Goal: Task Accomplishment & Management: Manage account settings

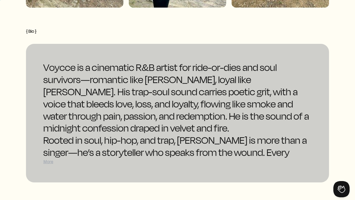
scroll to position [653, 0]
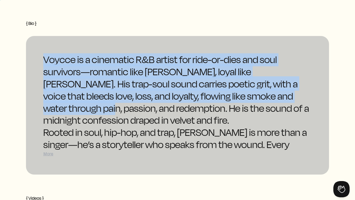
drag, startPoint x: 43, startPoint y: 56, endPoint x: 292, endPoint y: 96, distance: 252.3
click at [292, 96] on div "Voycce is a cinematic R&B artist for ride-or-dies and soul survivors—romantic l…" at bounding box center [177, 105] width 303 height 139
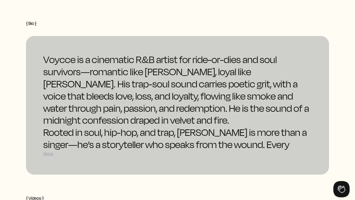
click at [46, 153] on div "More" at bounding box center [177, 154] width 269 height 6
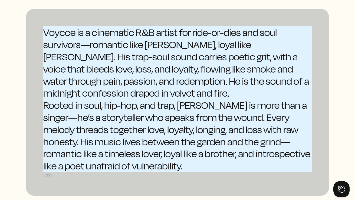
scroll to position [677, 0]
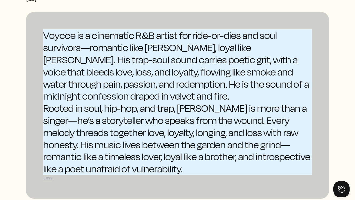
drag, startPoint x: 153, startPoint y: 147, endPoint x: 45, endPoint y: 34, distance: 155.7
click at [45, 34] on div "Voycce is a cinematic R&B artist for ride-or-dies and soul survivors—romantic l…" at bounding box center [177, 102] width 269 height 146
click at [128, 72] on div "Voycce is a cinematic R&B artist for ride-or-dies and soul survivors—romantic l…" at bounding box center [177, 65] width 269 height 73
drag, startPoint x: 44, startPoint y: 32, endPoint x: 168, endPoint y: 152, distance: 173.5
click at [168, 152] on div "Voycce is a cinematic R&B artist for ride-or-dies and soul survivors—romantic l…" at bounding box center [177, 102] width 269 height 146
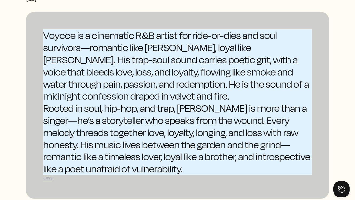
click at [146, 159] on div "Rooted in soul, hip-hop, and trap, [PERSON_NAME] is more than a singer—he’s a s…" at bounding box center [177, 138] width 269 height 73
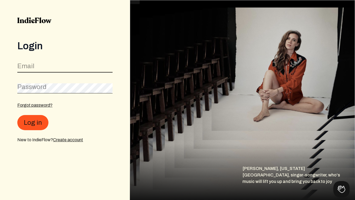
type input "iamvoycce@gmail.com"
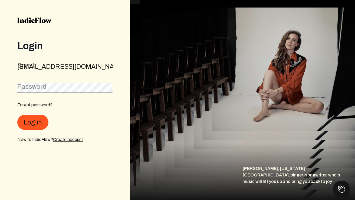
click at [32, 123] on button "Log in" at bounding box center [32, 122] width 31 height 15
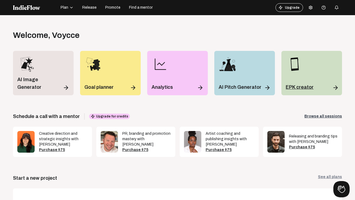
click at [295, 77] on div "EPK creator" at bounding box center [312, 73] width 61 height 44
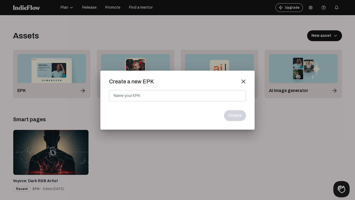
click at [245, 81] on mat-icon "close" at bounding box center [243, 81] width 5 height 5
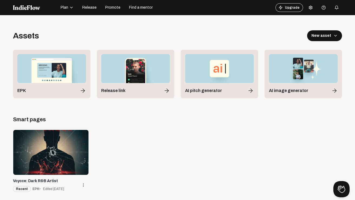
click at [76, 154] on div at bounding box center [50, 152] width 75 height 45
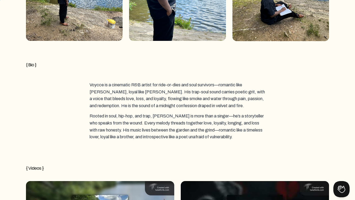
scroll to position [652, 0]
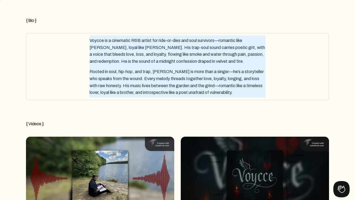
drag, startPoint x: 245, startPoint y: 93, endPoint x: 92, endPoint y: 37, distance: 163.2
click at [92, 37] on div "Voycce is a cinematic R&B artist for ride-or-dies and soul survivors—romantic l…" at bounding box center [177, 66] width 298 height 62
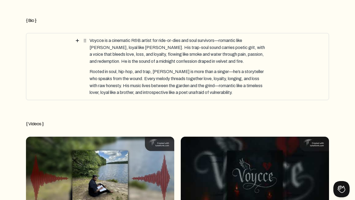
drag, startPoint x: 89, startPoint y: 40, endPoint x: 133, endPoint y: 52, distance: 45.7
click at [133, 52] on div "Voycce is a cinematic R&B artist for ride-or-dies and soul survivors—romantic l…" at bounding box center [177, 66] width 298 height 62
click at [133, 52] on div "Voycce is a cinematic R&B artist for ride-or-dies and soul survivors—romantic l…" at bounding box center [178, 50] width 176 height 31
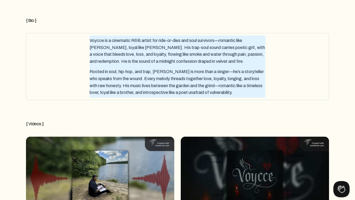
drag, startPoint x: 90, startPoint y: 41, endPoint x: 237, endPoint y: 86, distance: 154.0
click at [237, 86] on div "Voycce is a cinematic R&B artist for ride-or-dies and soul survivors—romantic l…" at bounding box center [177, 66] width 298 height 62
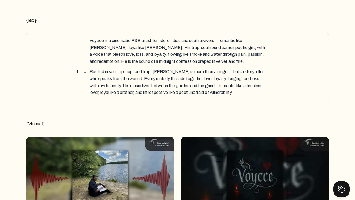
click at [242, 92] on div "Rooted in soul, hip-hop, and trap, [PERSON_NAME] is more than a singer—he’s a s…" at bounding box center [178, 82] width 176 height 31
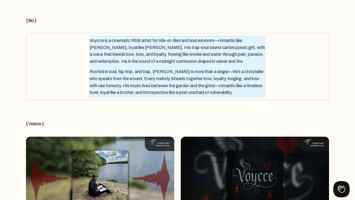
drag, startPoint x: 242, startPoint y: 92, endPoint x: 106, endPoint y: 48, distance: 142.5
click at [106, 48] on div "Voycce is a cinematic R&B artist for ride-or-dies and soul survivors—romantic l…" at bounding box center [177, 66] width 298 height 62
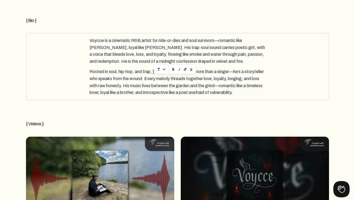
drag, startPoint x: 90, startPoint y: 40, endPoint x: 199, endPoint y: 58, distance: 110.4
click at [199, 58] on div "Voycce is a cinematic R&B artist for ride-or-dies and soul survivors—romantic l…" at bounding box center [178, 50] width 176 height 31
copy div "Voycce is a cinematic R&B artist for ride-or-dies and soul survivors—romantic l…"
click at [93, 74] on div "Rooted in soul, hip-hop, and trap, [PERSON_NAME] is more than a singer—he’s a s…" at bounding box center [178, 82] width 176 height 31
drag, startPoint x: 90, startPoint y: 71, endPoint x: 240, endPoint y: 92, distance: 150.9
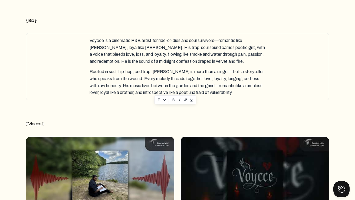
click at [240, 92] on div "Rooted in soul, hip-hop, and trap, [PERSON_NAME] is more than a singer—he’s a s…" at bounding box center [178, 82] width 176 height 31
copy div "Rooted in soul, hip-hop, and trap, [PERSON_NAME] is more than a singer—he’s a s…"
